Goal: Task Accomplishment & Management: Manage account settings

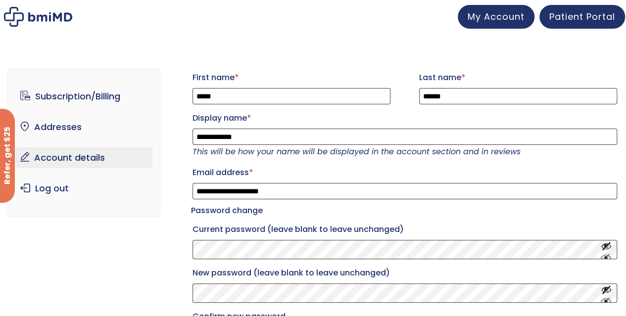
click at [57, 160] on link "Account details" at bounding box center [83, 158] width 137 height 21
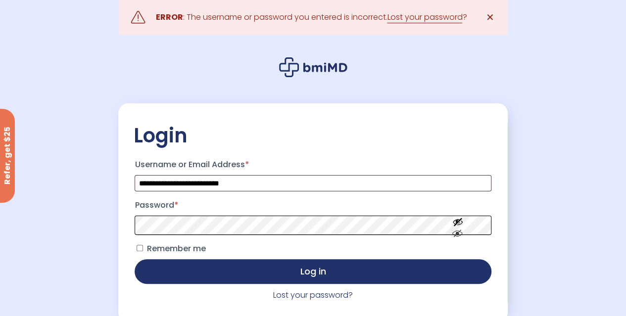
click at [135, 259] on button "Log in" at bounding box center [313, 271] width 356 height 25
click at [304, 300] on link "Lost your password?" at bounding box center [313, 295] width 80 height 11
